Goal: Task Accomplishment & Management: Use online tool/utility

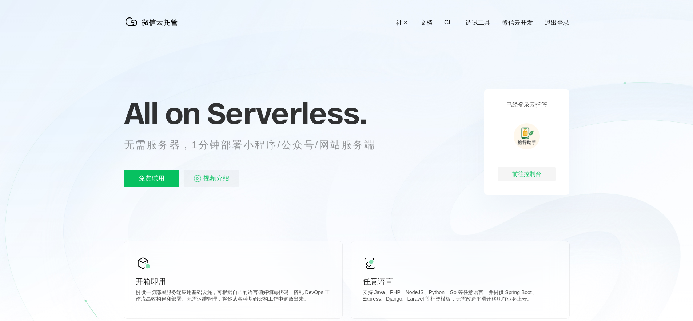
scroll to position [0, 1293]
click at [524, 175] on div "前往控制台" at bounding box center [526, 174] width 58 height 15
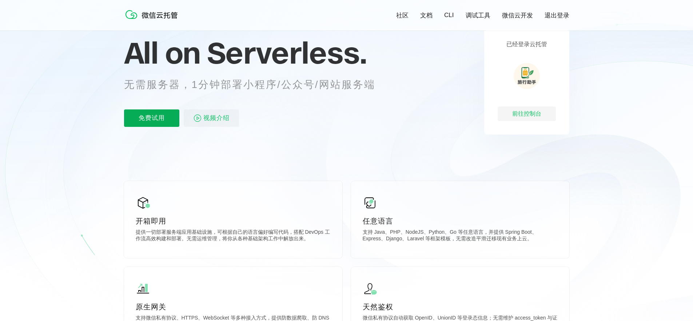
scroll to position [60, 0]
click at [154, 117] on p "免费试用" at bounding box center [151, 117] width 55 height 17
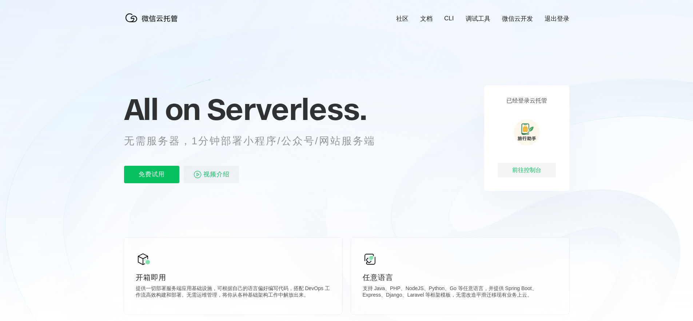
scroll to position [0, 0]
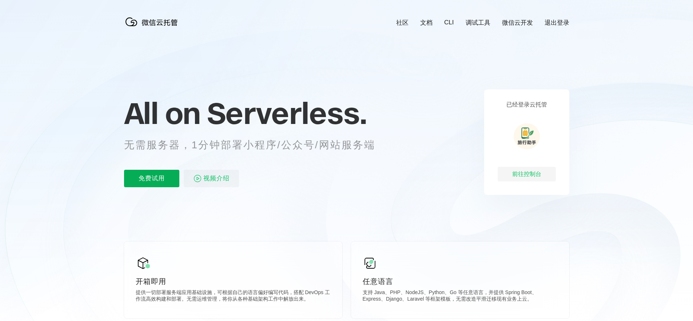
click at [149, 179] on p "免费试用" at bounding box center [151, 178] width 55 height 17
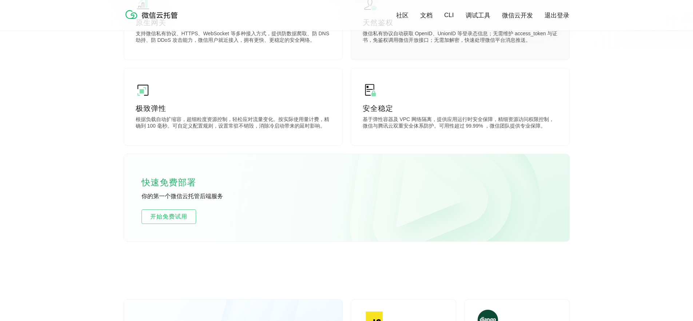
scroll to position [402, 0]
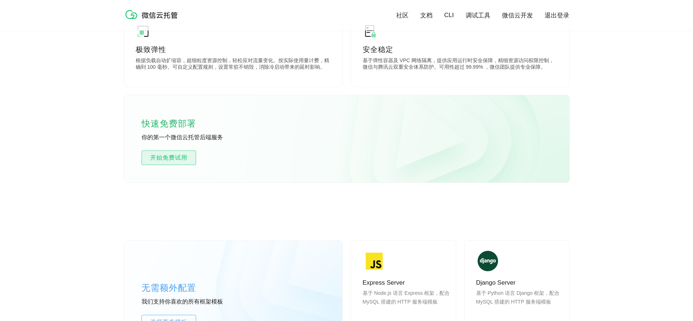
click at [165, 156] on span "开始免费试用" at bounding box center [169, 157] width 54 height 9
